Goal: Task Accomplishment & Management: Manage account settings

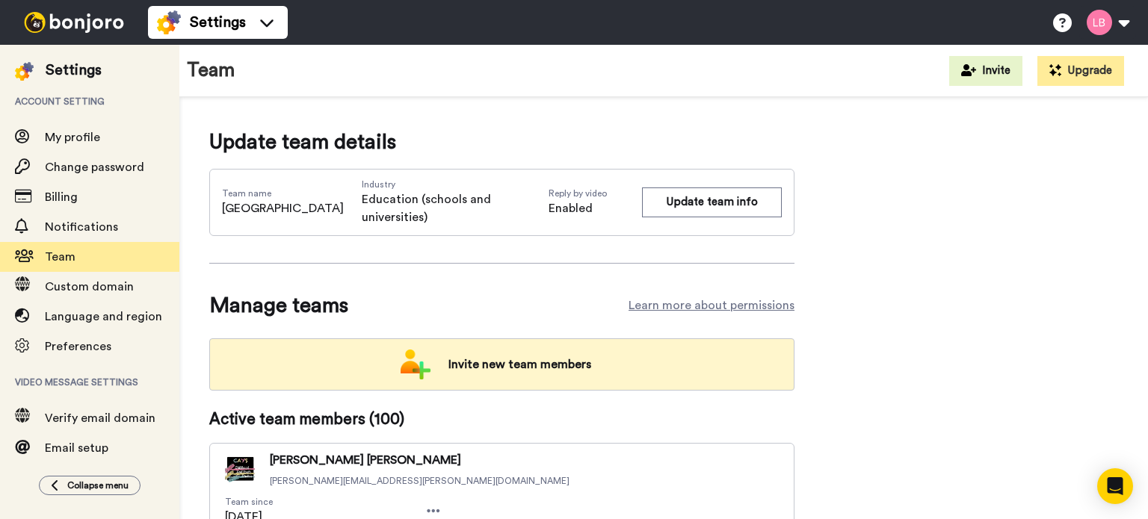
click at [534, 373] on span "Invite new team members" at bounding box center [519, 365] width 167 height 30
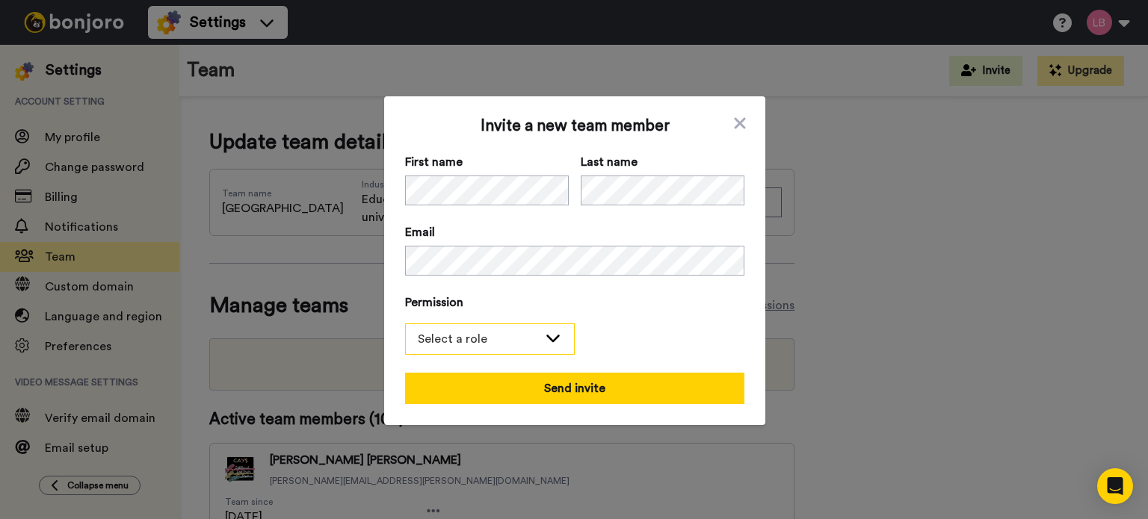
click at [532, 339] on div "Select a role" at bounding box center [490, 339] width 168 height 30
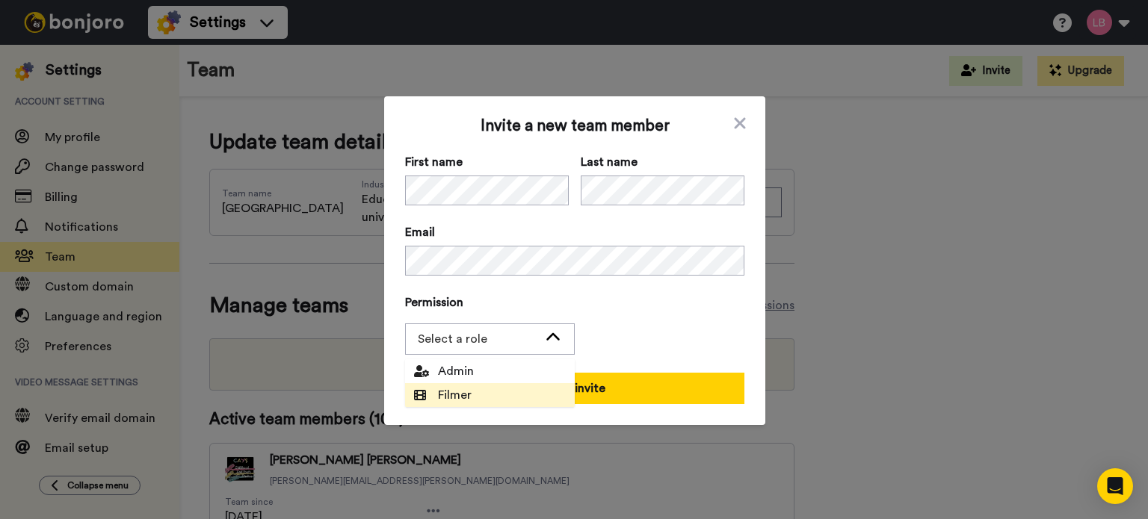
click at [469, 392] on span "Filmer" at bounding box center [442, 395] width 75 height 18
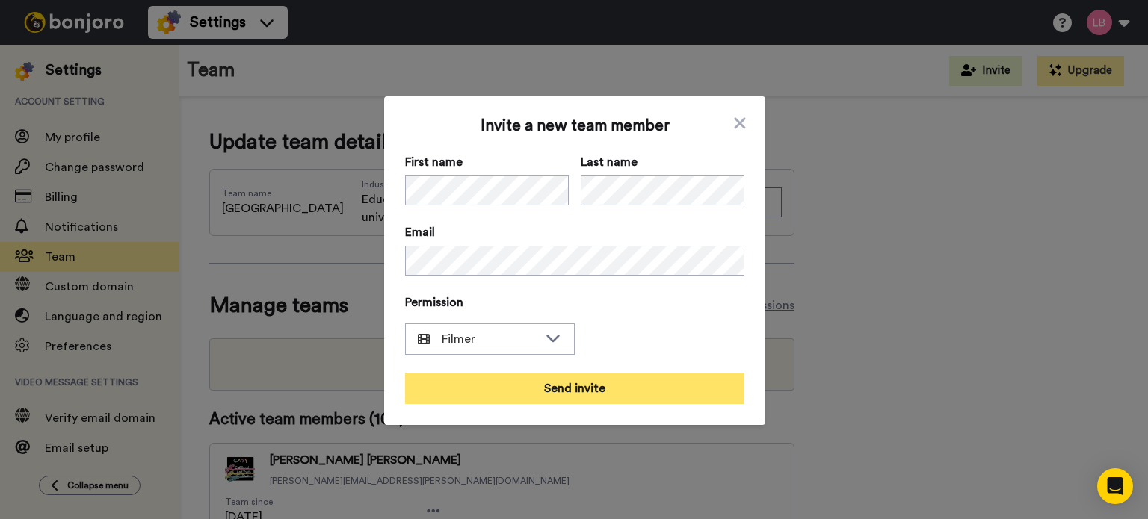
click at [548, 391] on button "Send invite" at bounding box center [574, 388] width 339 height 31
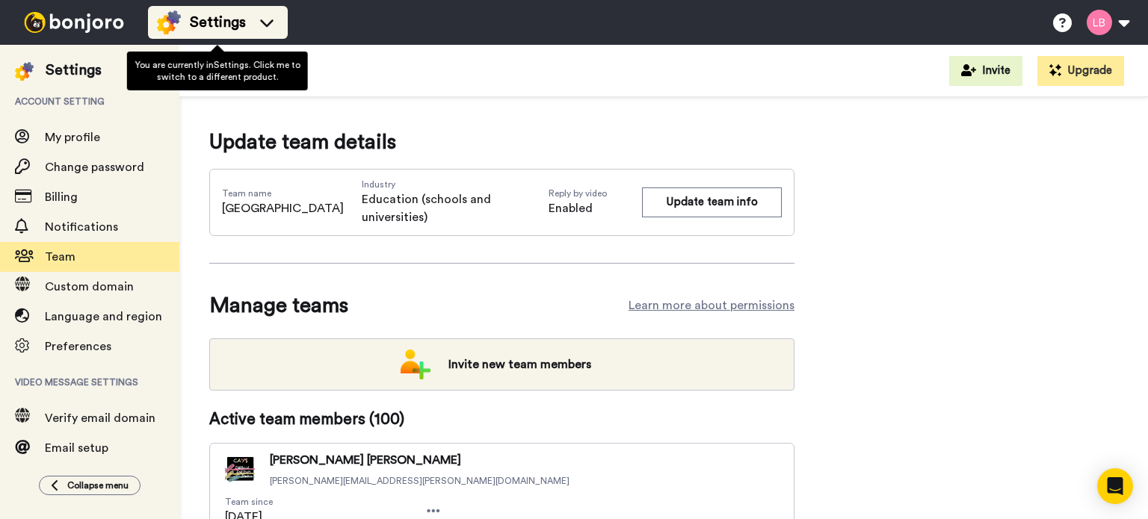
click at [202, 24] on span "Settings" at bounding box center [218, 22] width 56 height 21
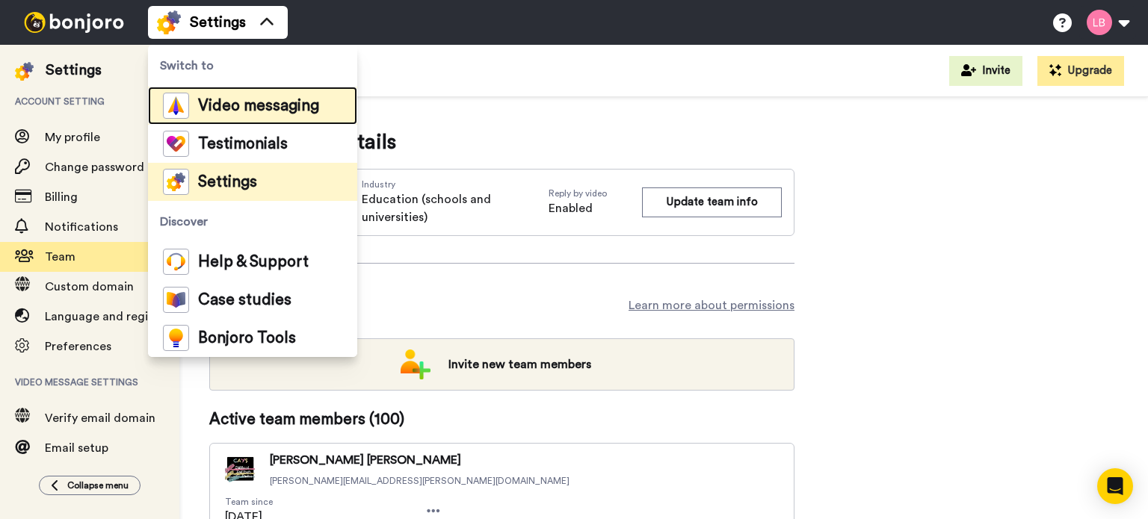
click at [226, 95] on div "Video messaging" at bounding box center [241, 106] width 156 height 26
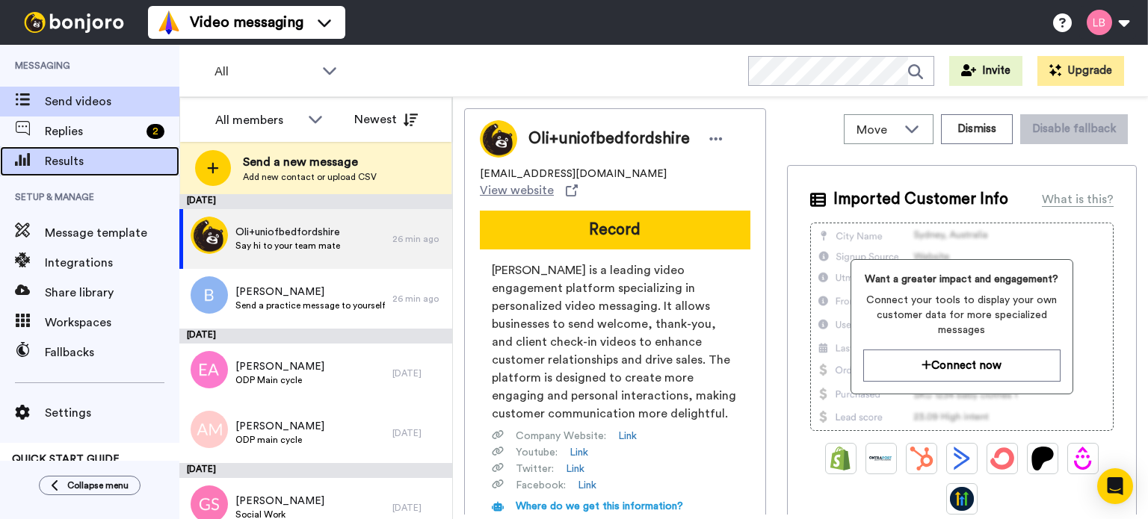
click at [67, 149] on div "Results" at bounding box center [89, 161] width 179 height 30
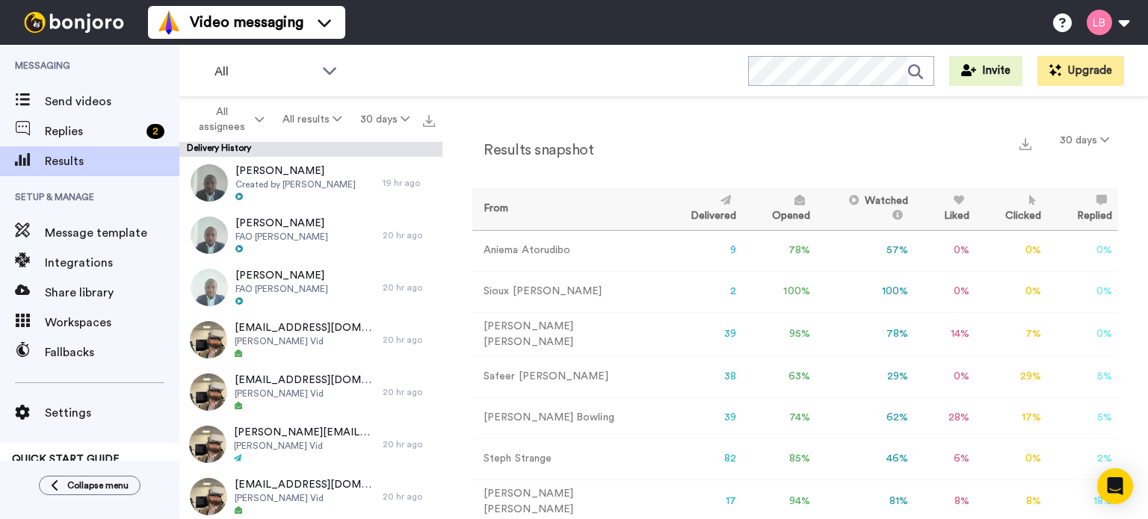
scroll to position [75, 0]
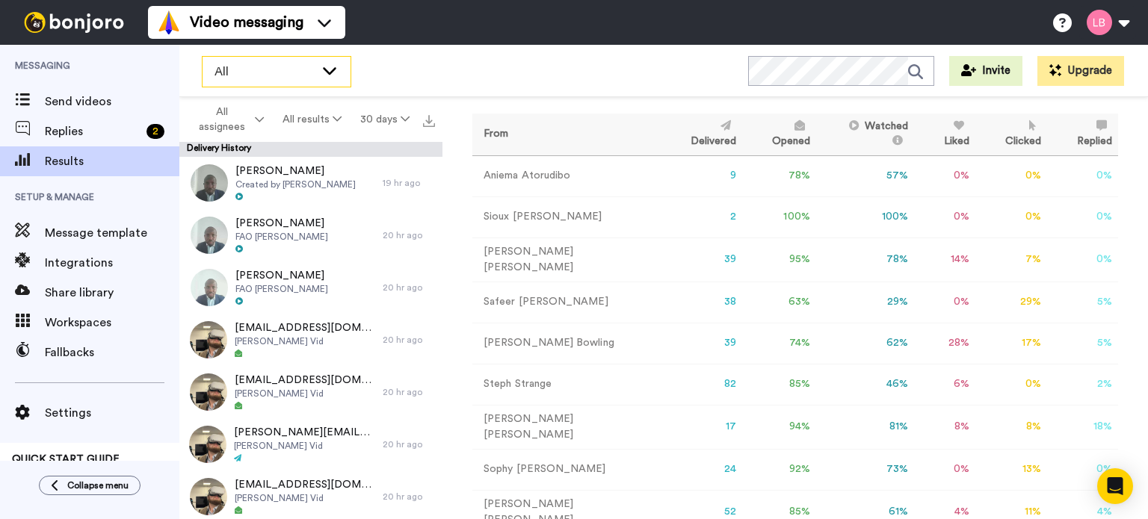
click at [317, 72] on div "All" at bounding box center [277, 72] width 148 height 30
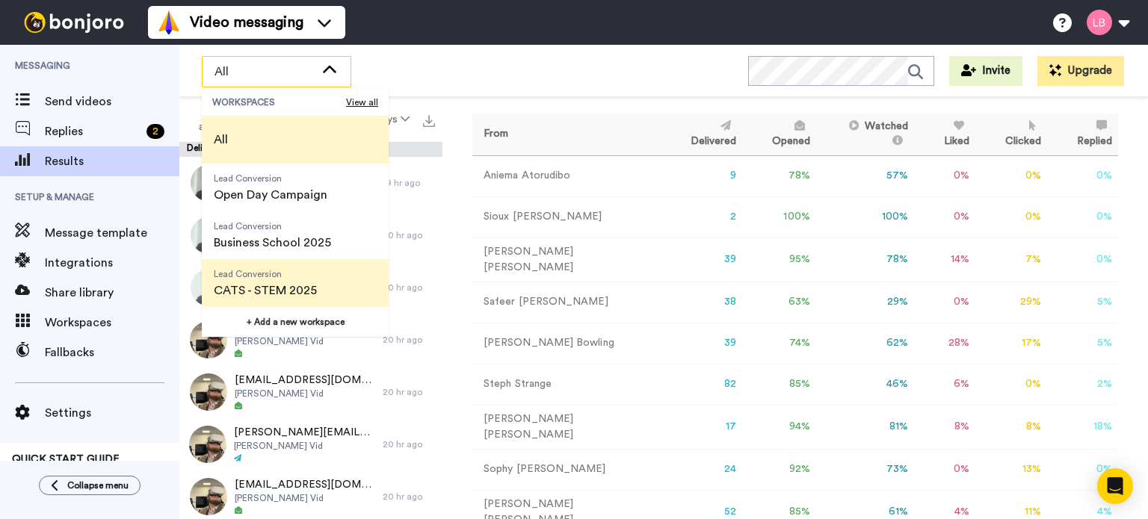
click at [264, 289] on span "CATS - STEM 2025" at bounding box center [265, 291] width 103 height 18
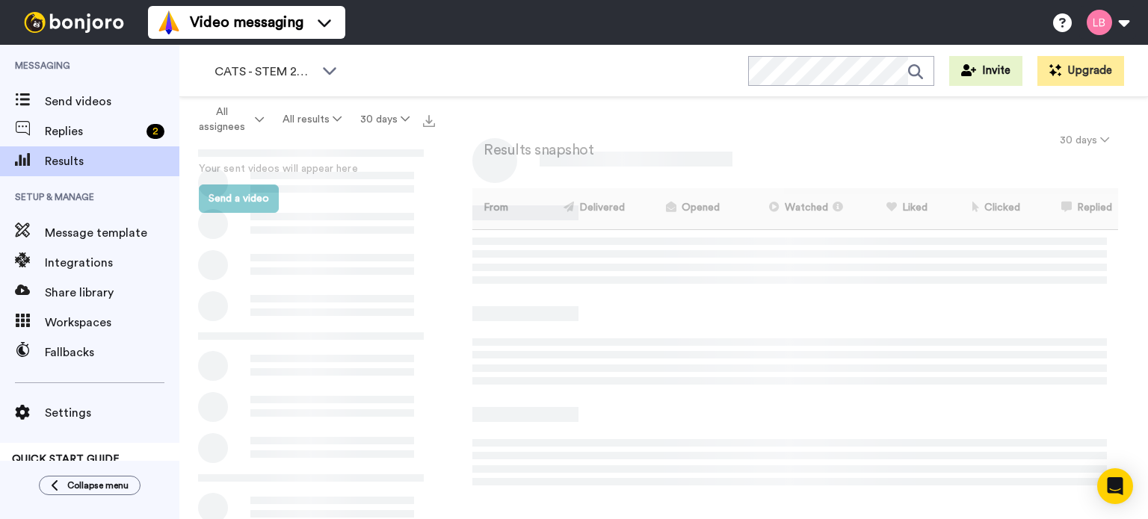
scroll to position [0, 0]
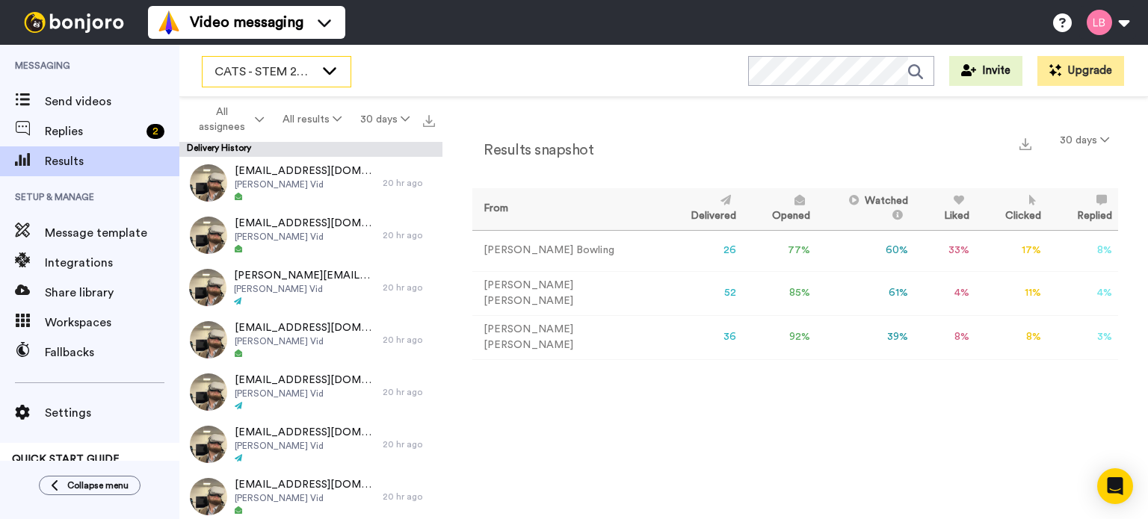
click at [253, 80] on span "CATS - STEM 2025" at bounding box center [264, 72] width 100 height 18
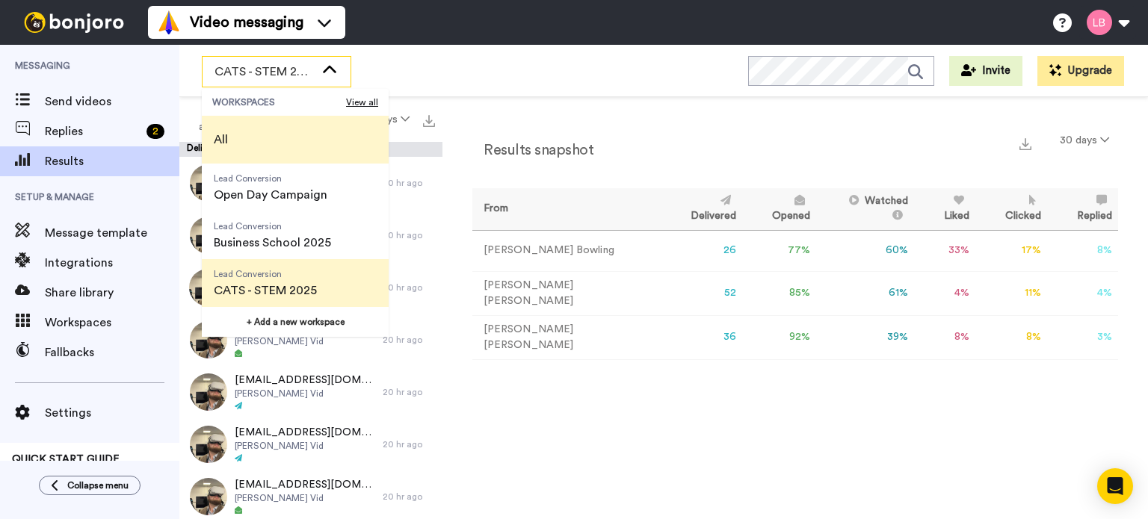
click at [239, 123] on span "All" at bounding box center [221, 140] width 38 height 48
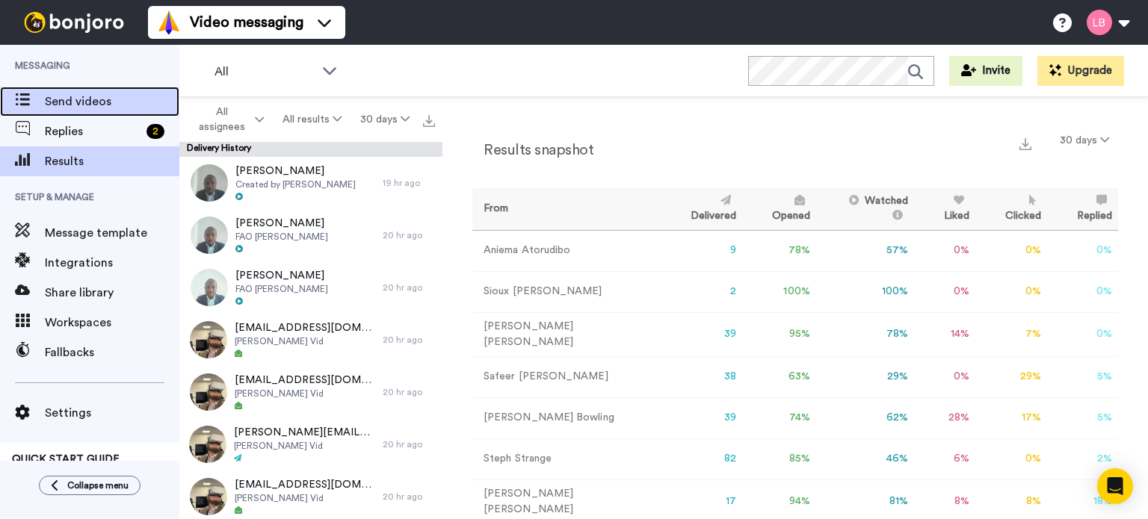
click at [75, 100] on span "Send videos" at bounding box center [112, 102] width 135 height 18
